Goal: Find specific page/section: Find specific page/section

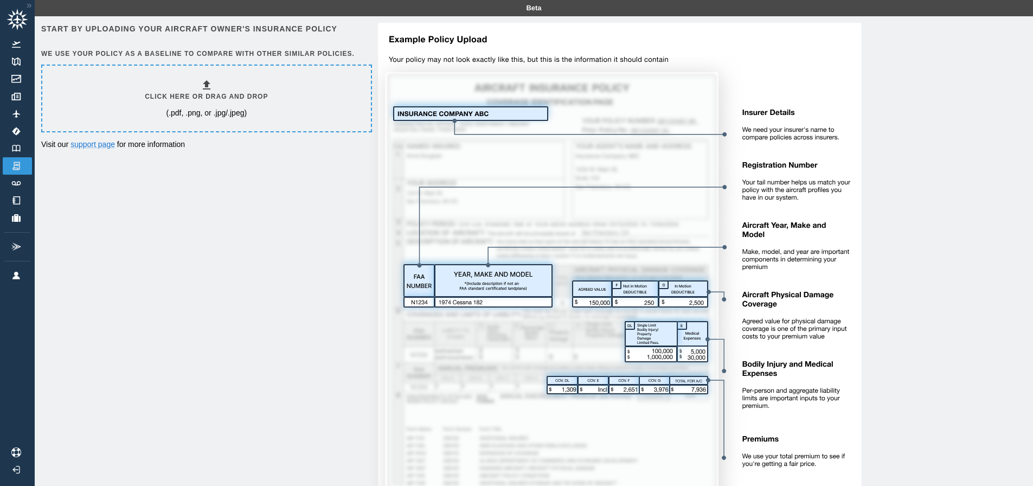
click at [211, 87] on icon at bounding box center [206, 85] width 13 height 13
click at [223, 113] on p "(.pdf, .png, or .jpg/.jpeg)" at bounding box center [206, 112] width 81 height 11
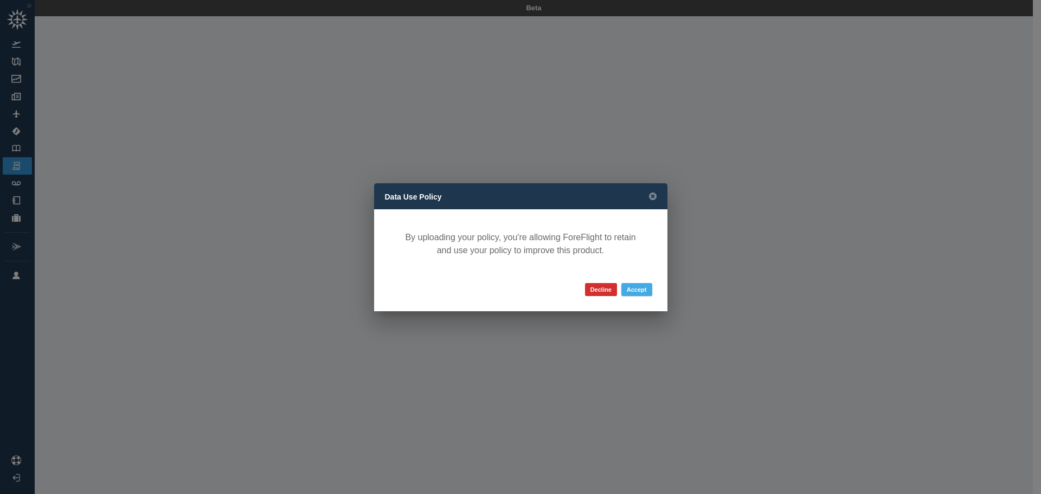
click at [643, 292] on button "Accept" at bounding box center [636, 289] width 31 height 13
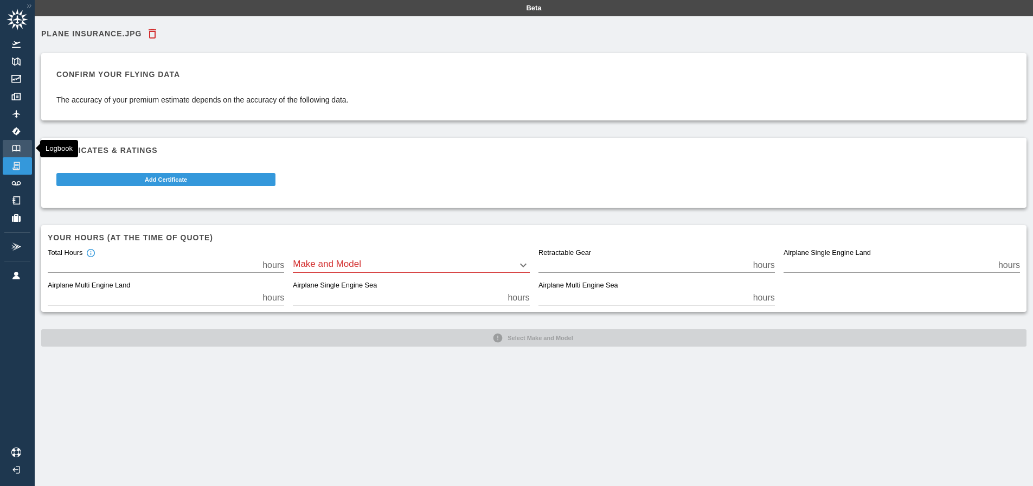
click at [17, 152] on link "Logbook" at bounding box center [17, 148] width 29 height 17
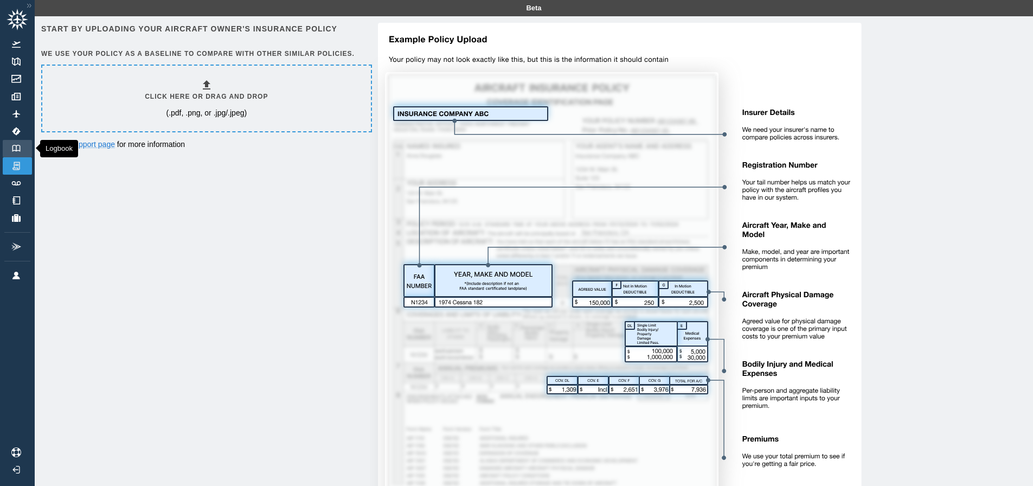
click at [20, 147] on img at bounding box center [16, 148] width 12 height 7
